Goal: Navigation & Orientation: Find specific page/section

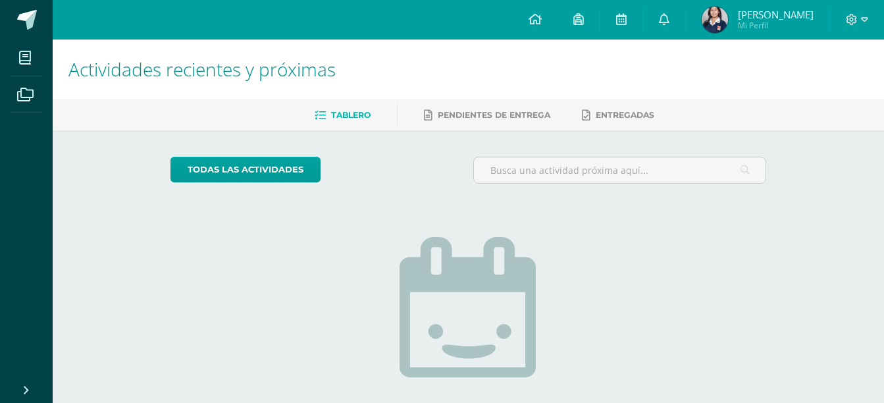
click at [337, 122] on link "Tablero" at bounding box center [343, 115] width 56 height 21
click at [339, 107] on link "Tablero" at bounding box center [343, 115] width 56 height 21
click at [623, 117] on span "Entregadas" at bounding box center [625, 115] width 59 height 10
click at [627, 20] on icon at bounding box center [621, 19] width 11 height 12
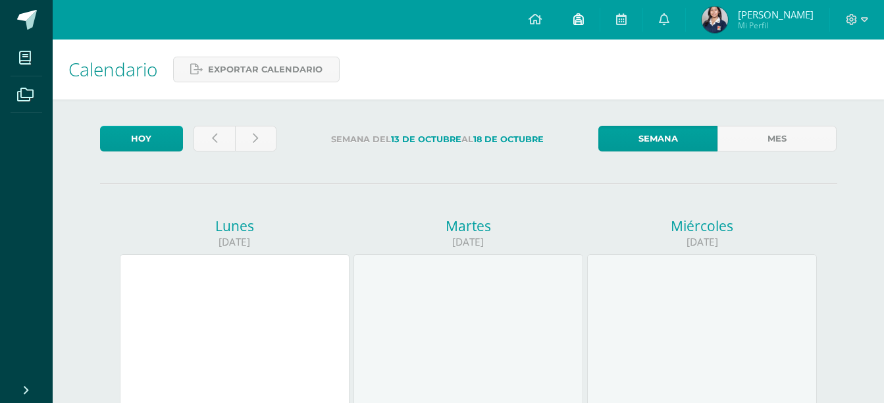
click at [577, 18] on icon at bounding box center [578, 19] width 11 height 12
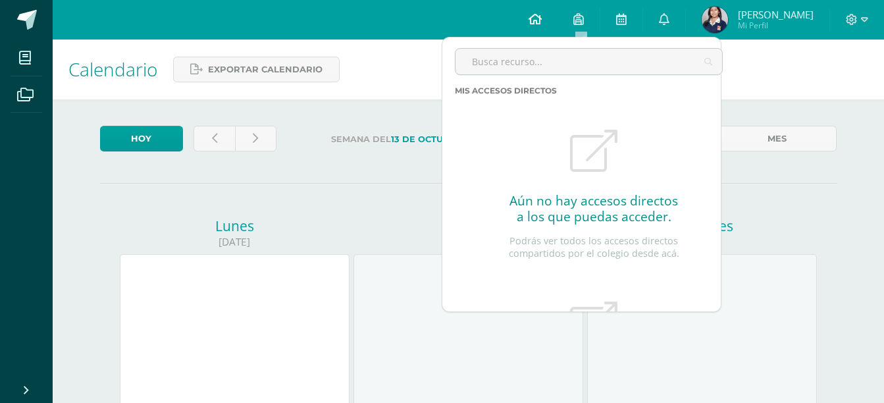
click at [539, 20] on icon at bounding box center [535, 19] width 13 height 12
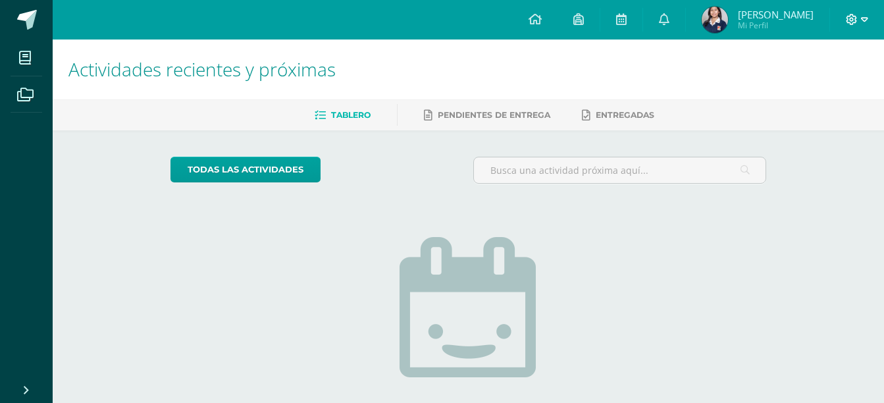
click at [865, 20] on icon at bounding box center [864, 19] width 7 height 5
click at [770, 16] on span "[PERSON_NAME]" at bounding box center [776, 14] width 76 height 13
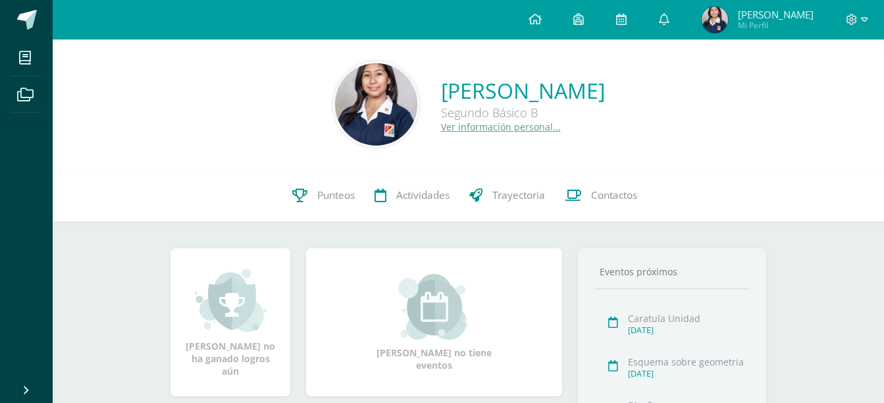
click at [441, 123] on link "Ver información personal..." at bounding box center [501, 126] width 120 height 13
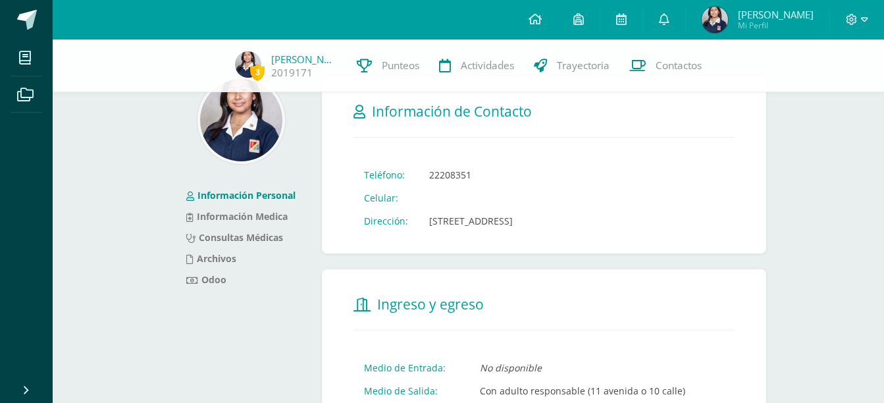
scroll to position [39, 0]
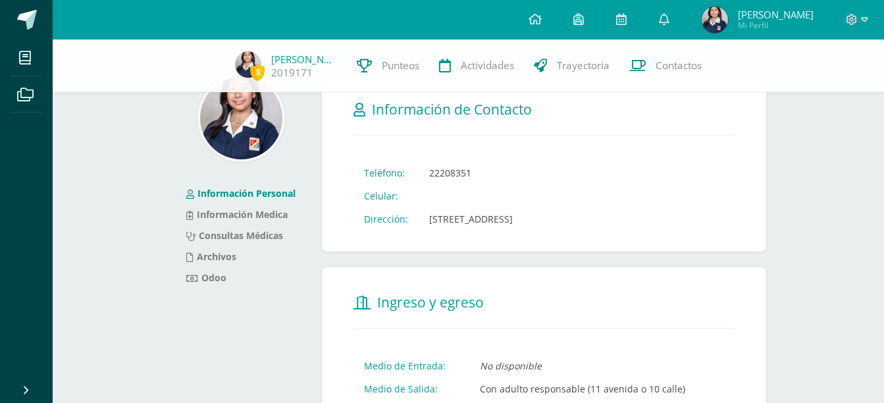
click at [476, 173] on td "22208351" at bounding box center [471, 172] width 105 height 23
click at [469, 172] on td "22208351" at bounding box center [471, 172] width 105 height 23
click at [469, 174] on td "22208351" at bounding box center [471, 172] width 105 height 23
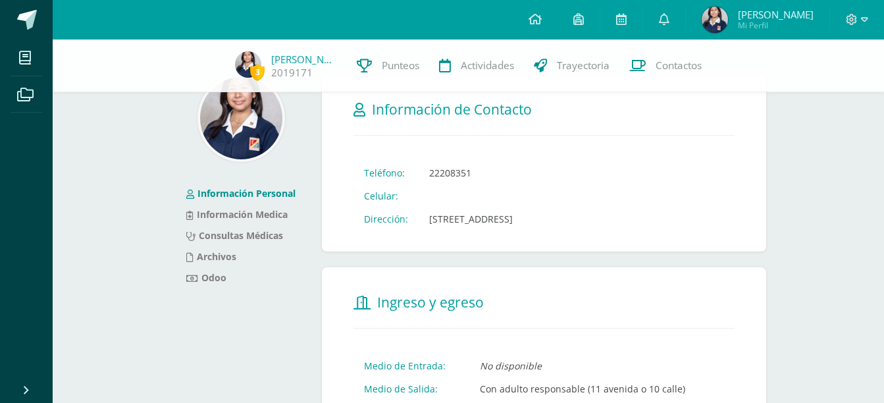
click at [469, 174] on td "22208351" at bounding box center [471, 172] width 105 height 23
click at [473, 172] on td "22208351" at bounding box center [471, 172] width 105 height 23
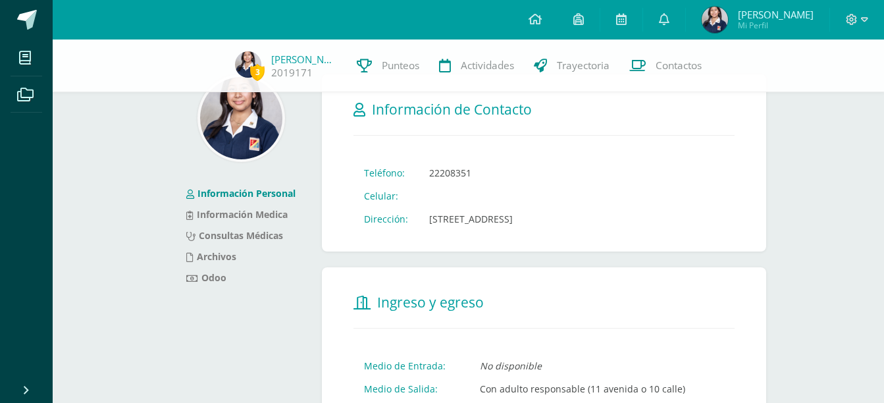
drag, startPoint x: 473, startPoint y: 172, endPoint x: 523, endPoint y: 235, distance: 80.1
click at [523, 235] on form "Información de Contacto Teléfono: 22208351 Celular: Dirección: 12 avenida 14 - …" at bounding box center [544, 162] width 444 height 177
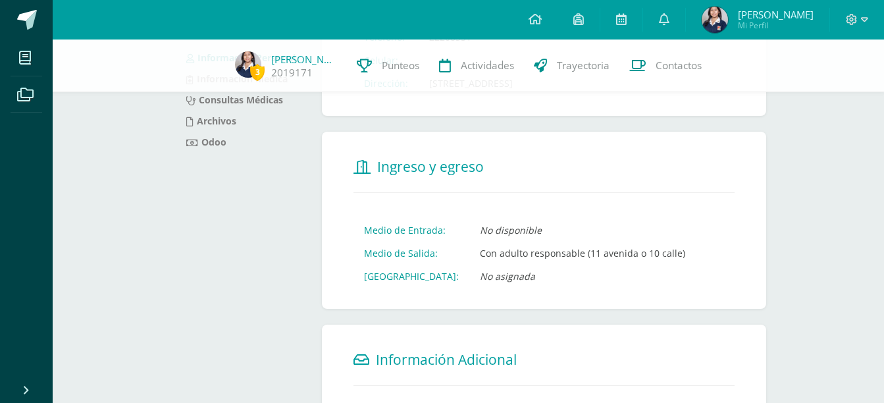
scroll to position [136, 0]
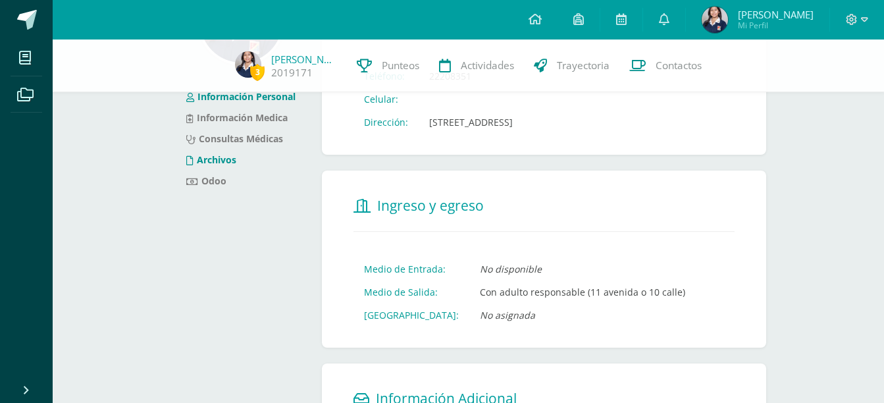
click at [223, 165] on link "Archivos" at bounding box center [211, 159] width 50 height 13
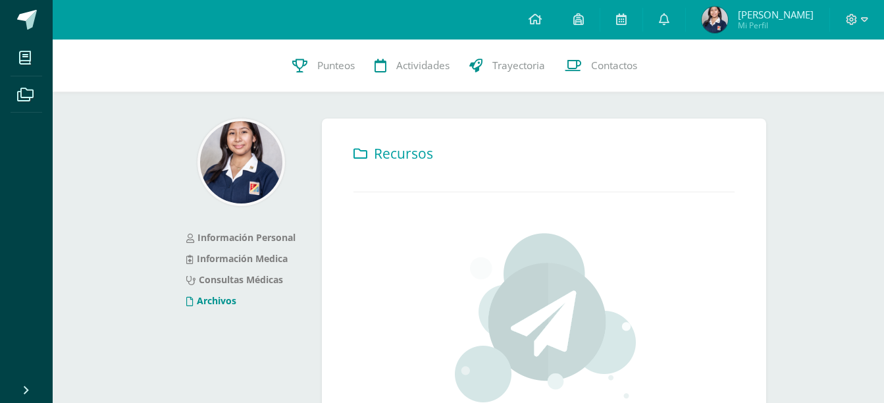
click at [224, 301] on link "Archivos" at bounding box center [211, 300] width 50 height 13
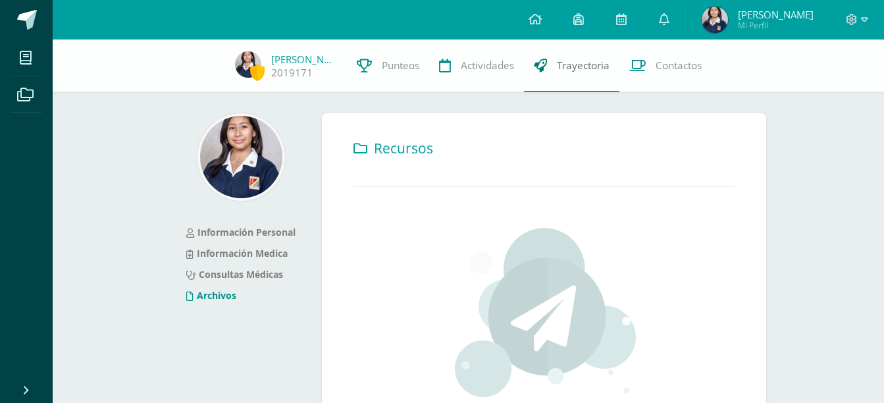
click at [578, 65] on span "Trayectoria" at bounding box center [583, 66] width 53 height 14
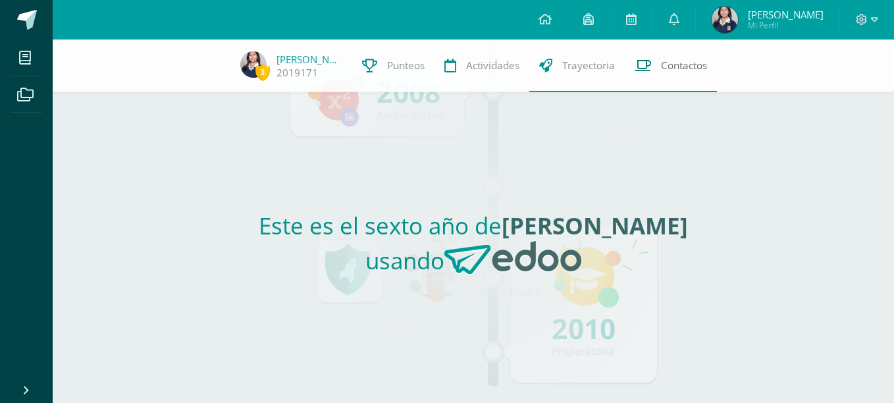
click at [674, 65] on span "Contactos" at bounding box center [684, 66] width 46 height 14
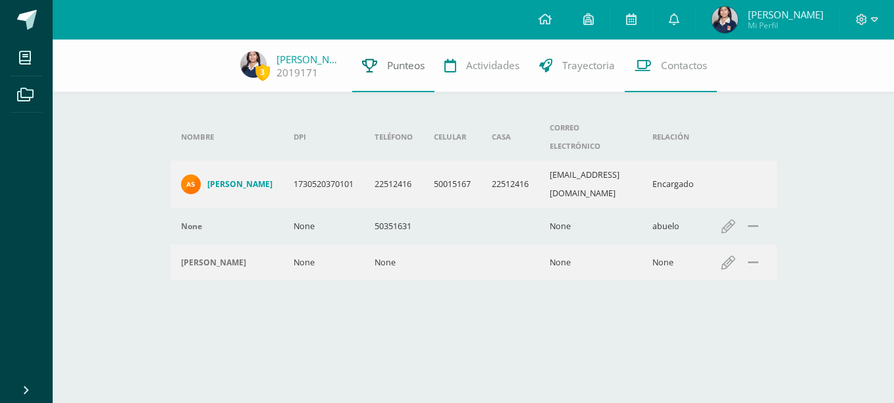
click at [392, 67] on span "Punteos" at bounding box center [406, 66] width 38 height 14
click at [375, 74] on link "Punteos" at bounding box center [393, 65] width 82 height 53
click at [630, 27] on link at bounding box center [631, 19] width 42 height 39
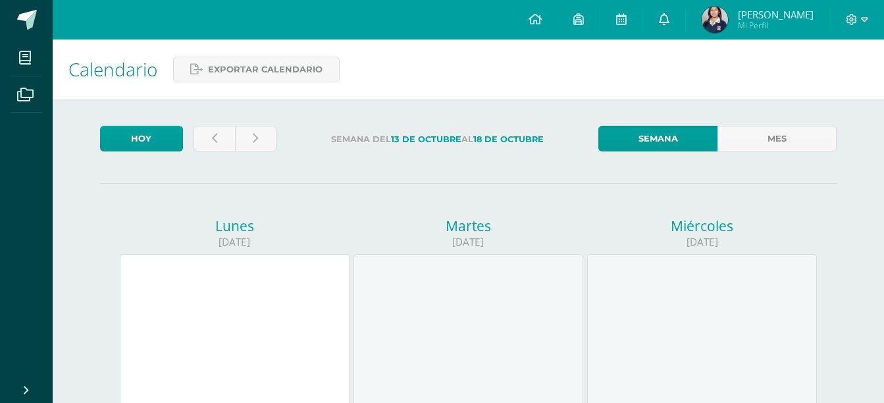
click at [667, 16] on icon at bounding box center [664, 19] width 11 height 12
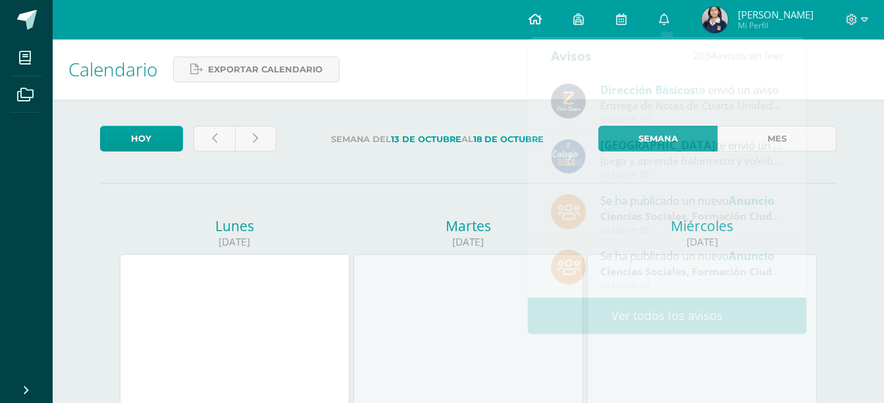
click at [536, 23] on icon at bounding box center [535, 19] width 13 height 12
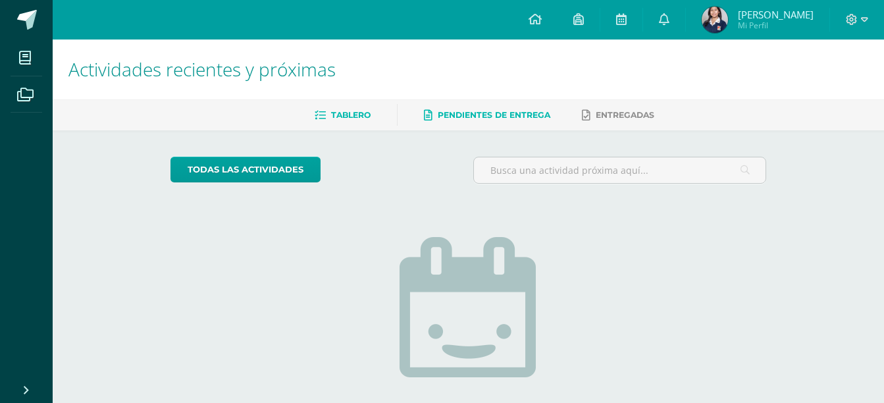
click at [500, 120] on link "Pendientes de entrega" at bounding box center [487, 115] width 126 height 21
click at [354, 114] on span "Tablero" at bounding box center [350, 115] width 39 height 10
click at [762, 13] on span "[PERSON_NAME]" at bounding box center [776, 14] width 76 height 13
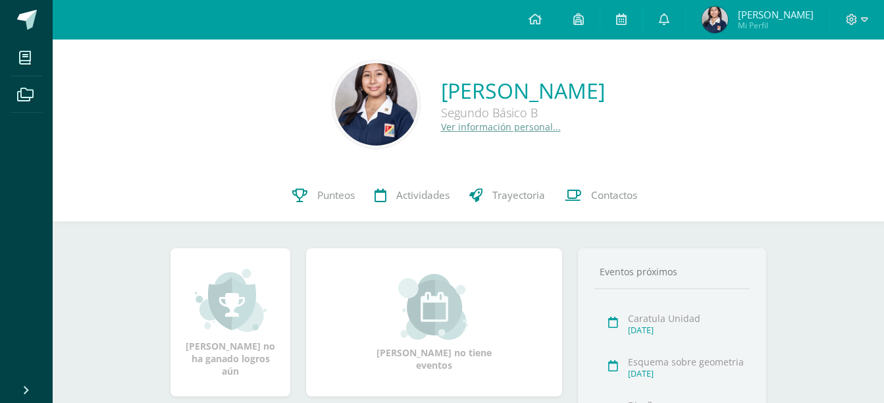
click at [441, 131] on link "Ver información personal..." at bounding box center [501, 126] width 120 height 13
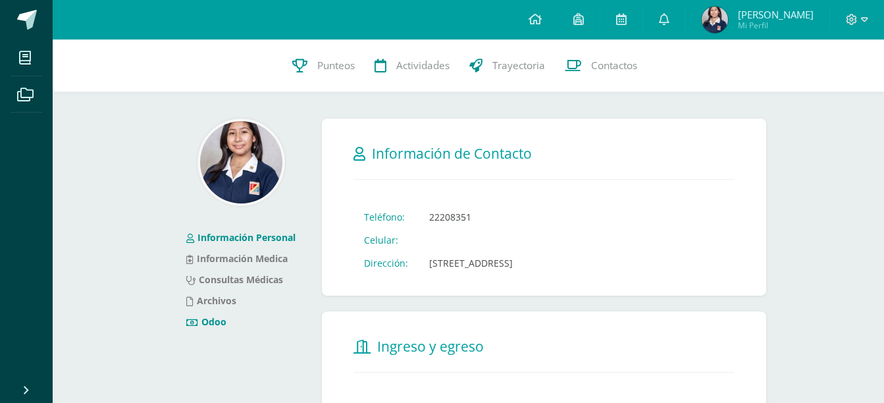
click at [217, 323] on link "Odoo" at bounding box center [206, 321] width 40 height 13
